Goal: Task Accomplishment & Management: Use online tool/utility

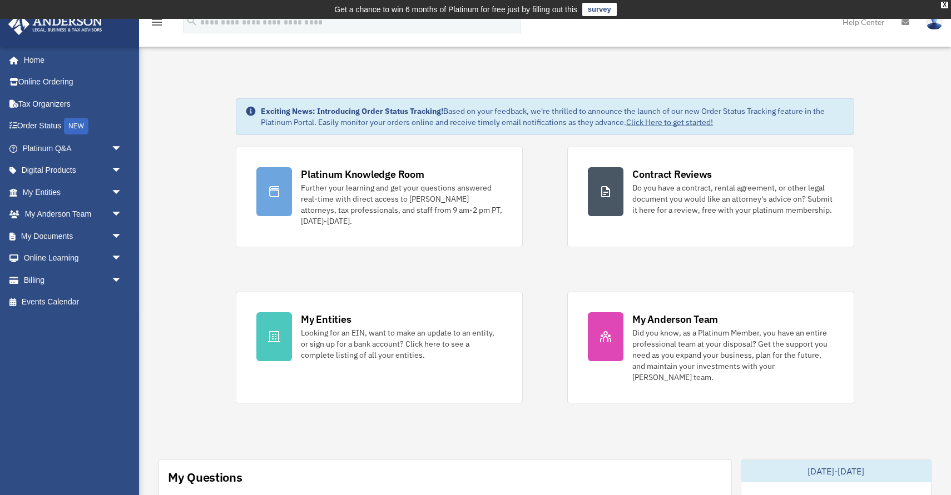
click at [535, 262] on div "Platinum Knowledge Room Further your learning and get your questions answered r…" at bounding box center [545, 275] width 618 height 257
click at [115, 234] on span "arrow_drop_down" at bounding box center [122, 236] width 22 height 23
click at [49, 257] on link "Box" at bounding box center [77, 258] width 123 height 22
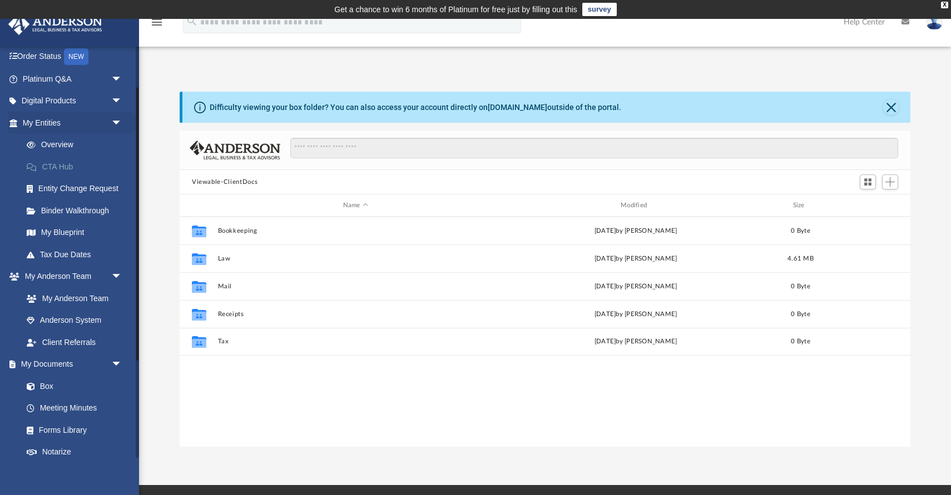
scroll to position [76, 0]
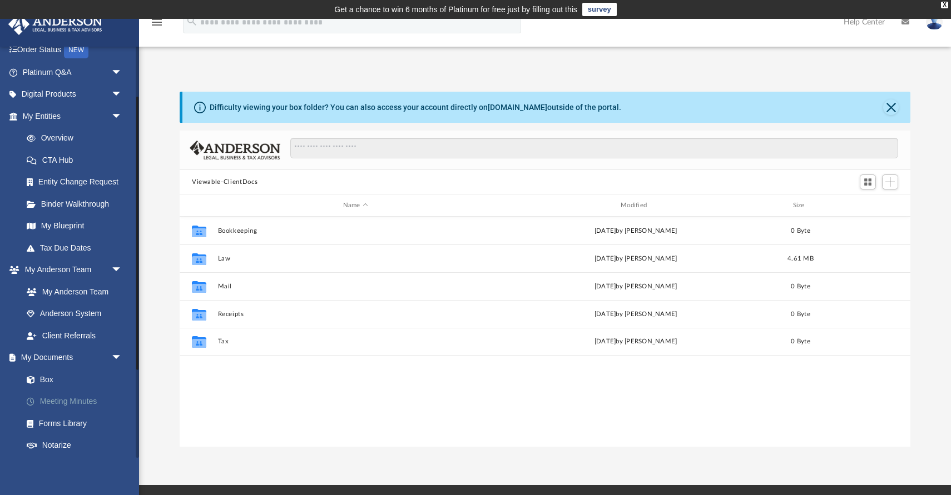
click at [77, 404] on link "Meeting Minutes" at bounding box center [77, 402] width 123 height 22
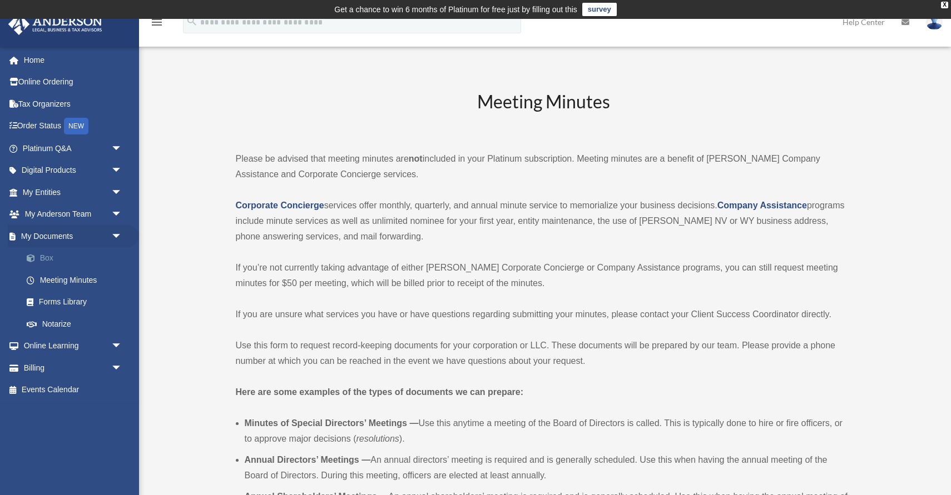
click at [46, 259] on link "Box" at bounding box center [77, 258] width 123 height 22
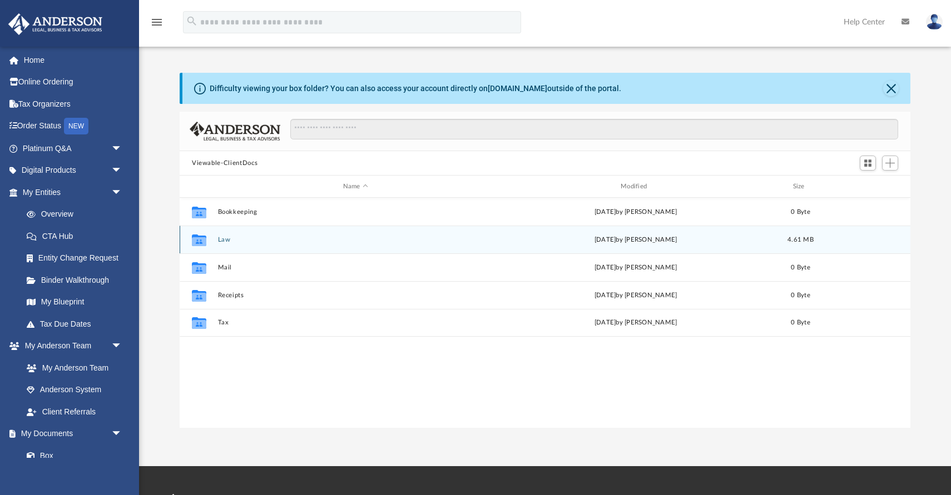
scroll to position [252, 730]
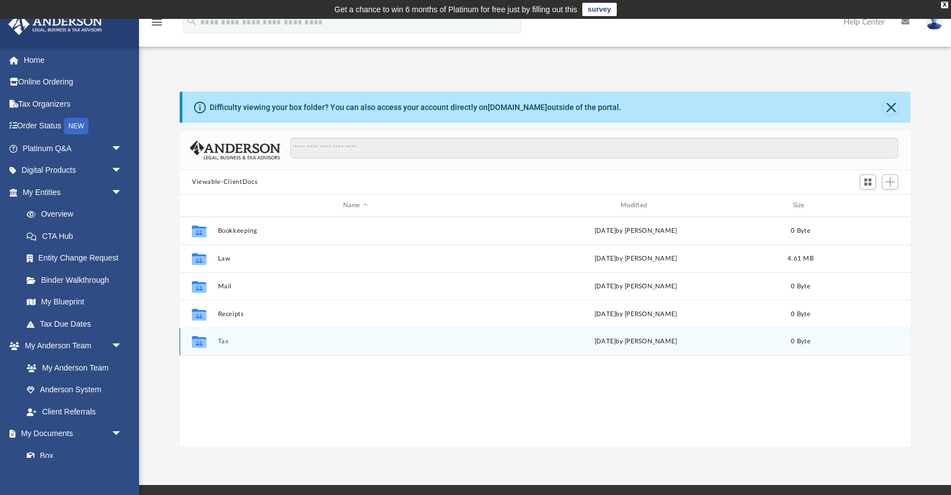
click at [235, 345] on button "Tax" at bounding box center [355, 341] width 275 height 7
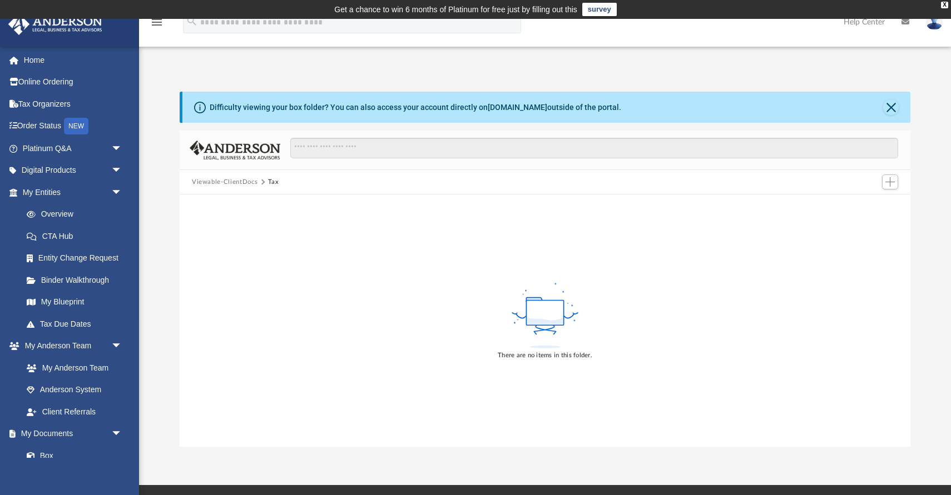
click at [265, 341] on div "There are no items in this folder." at bounding box center [545, 321] width 730 height 252
click at [887, 181] on span "Add" at bounding box center [889, 181] width 9 height 9
click at [862, 205] on li "Upload" at bounding box center [874, 204] width 36 height 12
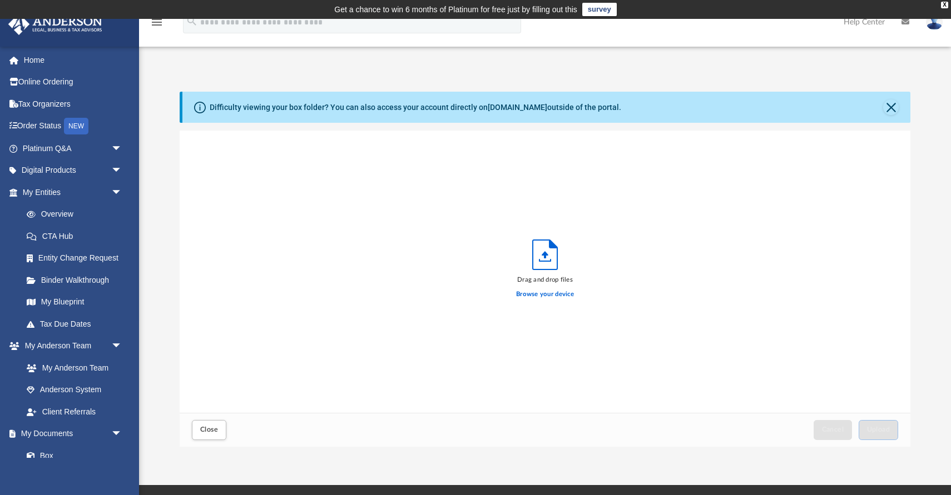
scroll to position [282, 730]
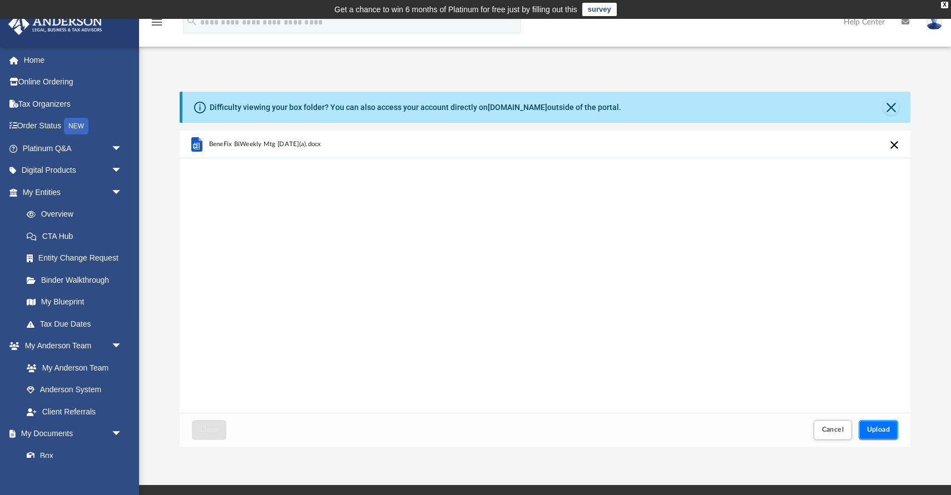
click at [884, 431] on span "Upload" at bounding box center [878, 429] width 23 height 7
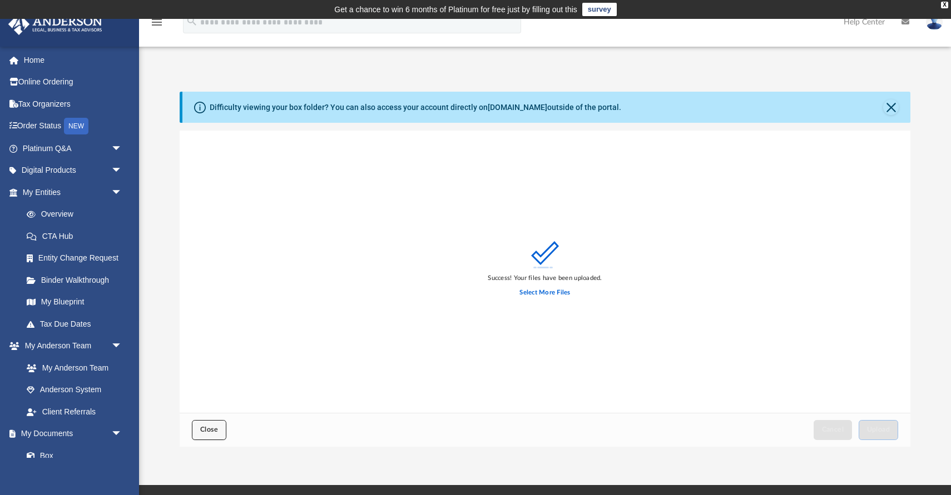
click at [212, 430] on span "Close" at bounding box center [209, 429] width 18 height 7
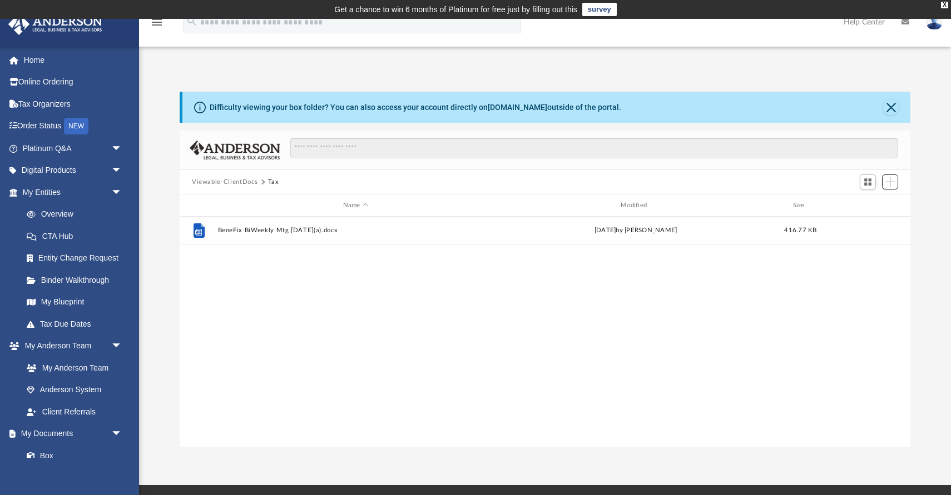
scroll to position [252, 730]
click at [395, 308] on div "File BeneFix BiWeekly Mtg 2025-01-28(a).docx today by Scott Fravel 416.77 KB" at bounding box center [545, 332] width 730 height 231
